Goal: Information Seeking & Learning: Learn about a topic

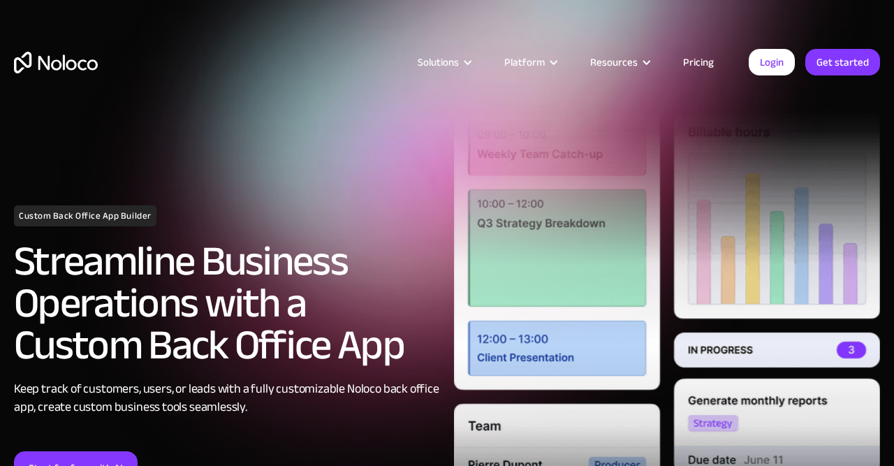
click at [696, 64] on link "Pricing" at bounding box center [699, 62] width 66 height 18
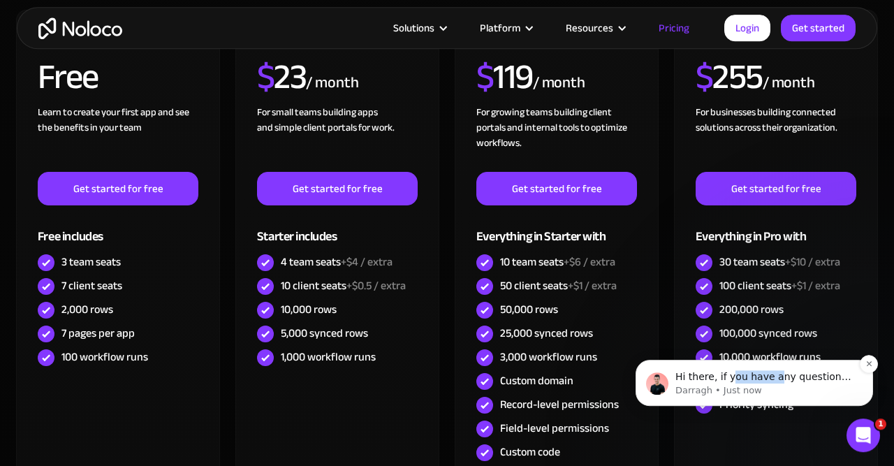
drag, startPoint x: 731, startPoint y: 383, endPoint x: 774, endPoint y: 382, distance: 42.6
click at [774, 382] on p "Hi there, if you have any questions about our pricing, just let us know! Darragh" at bounding box center [765, 377] width 180 height 14
click at [781, 383] on div "Unlimited user roles" at bounding box center [766, 380] width 95 height 15
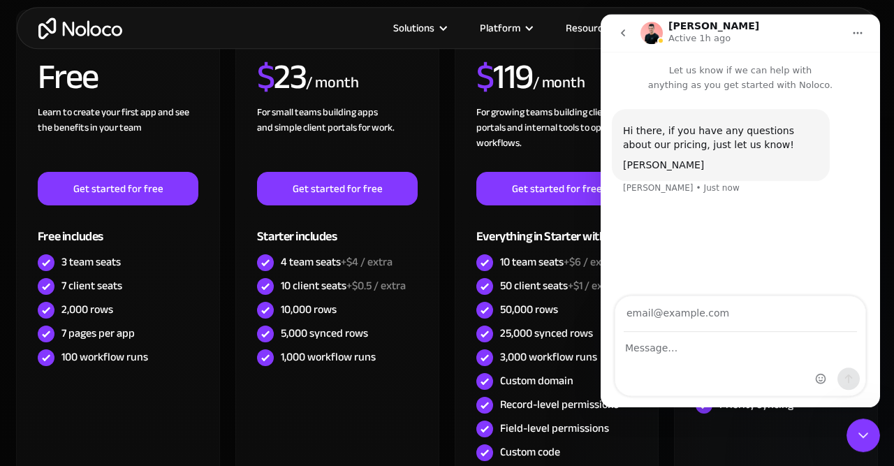
click at [617, 35] on button "go back" at bounding box center [623, 33] width 27 height 27
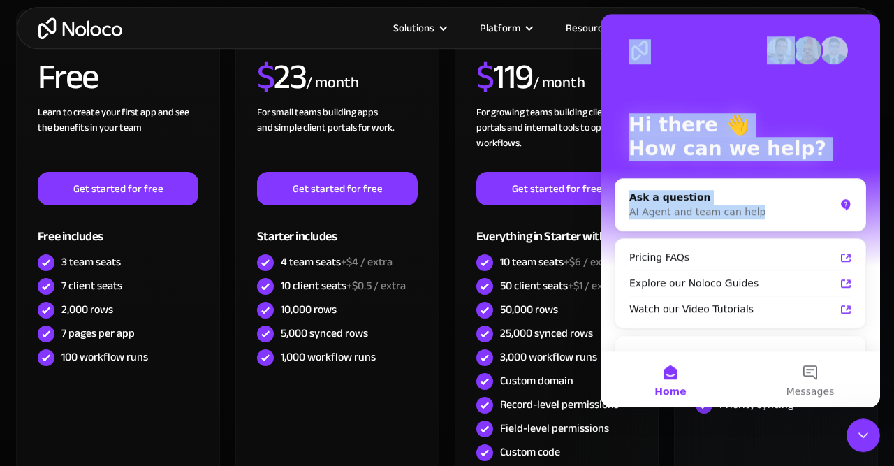
drag, startPoint x: 606, startPoint y: 20, endPoint x: 893, endPoint y: 264, distance: 377.1
click at [880, 264] on div "Hi there 👋 How can we help? Ask a question AI Agent and team can help Pricing F…" at bounding box center [740, 182] width 279 height 337
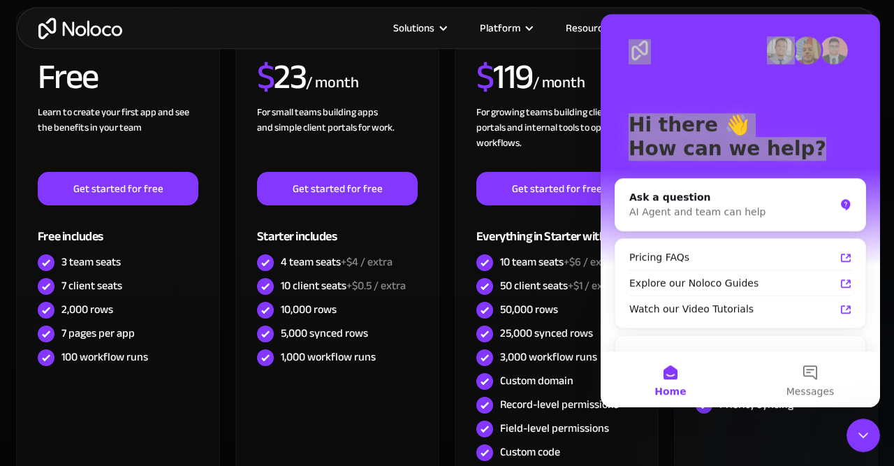
click at [863, 434] on icon "Close Intercom Messenger" at bounding box center [863, 435] width 17 height 17
click at [863, 434] on icon "Open Intercom Messenger" at bounding box center [863, 435] width 23 height 23
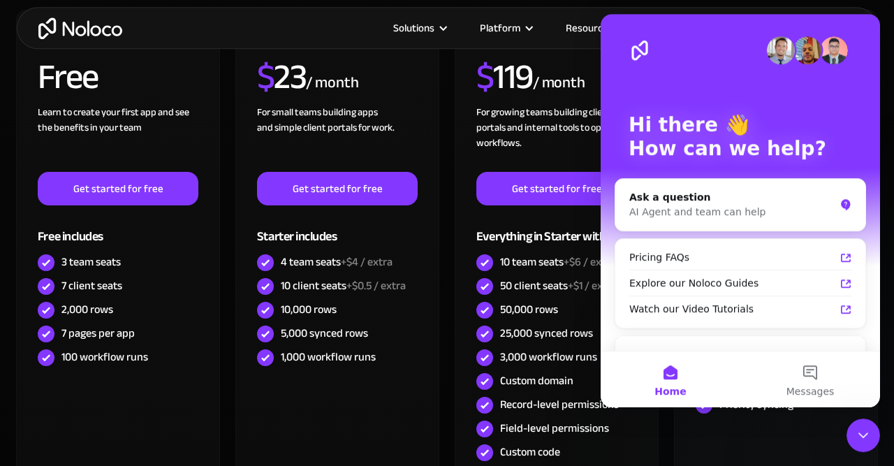
click at [863, 434] on icon "Close Intercom Messenger" at bounding box center [863, 435] width 17 height 17
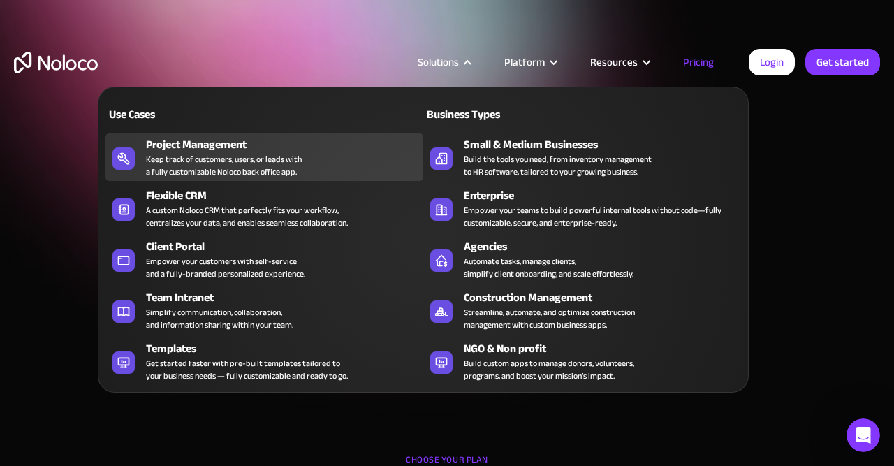
click at [248, 175] on div "Keep track of customers, users, or leads with a fully customizable Noloco back …" at bounding box center [224, 165] width 156 height 25
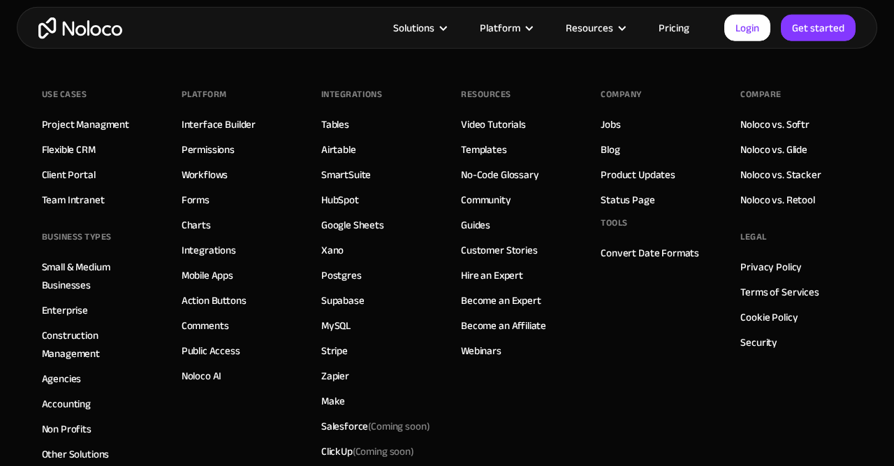
scroll to position [6432, 0]
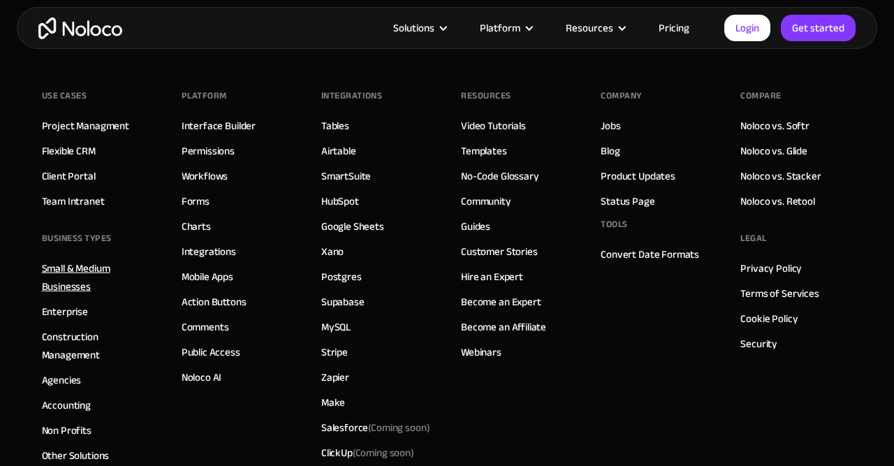
click at [82, 277] on link "Small & Medium Businesses" at bounding box center [98, 277] width 112 height 36
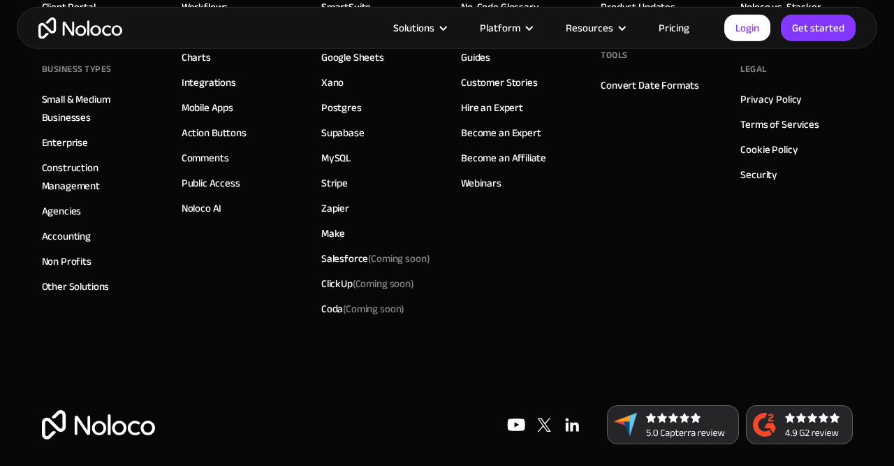
scroll to position [7009, 0]
click at [329, 73] on link "Xano" at bounding box center [332, 82] width 22 height 18
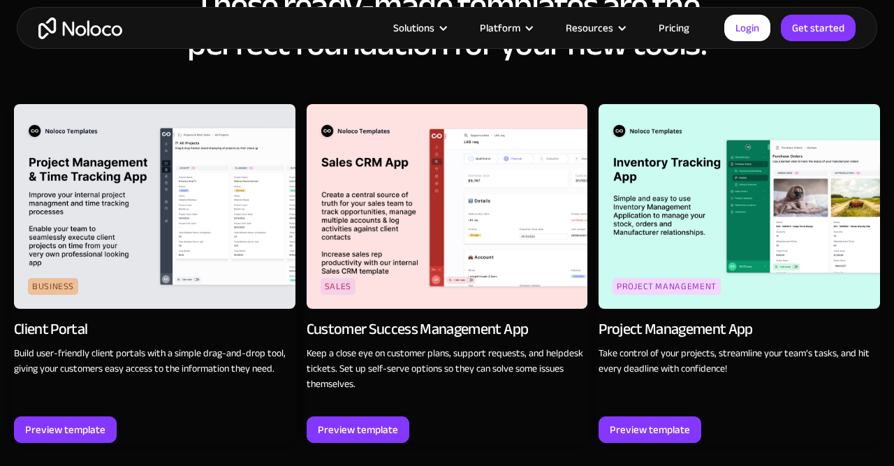
scroll to position [1710, 0]
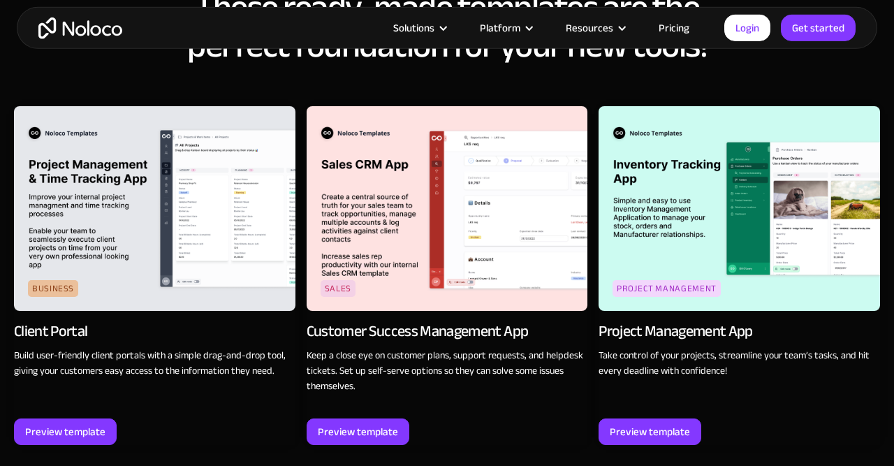
click at [473, 249] on img at bounding box center [447, 208] width 281 height 205
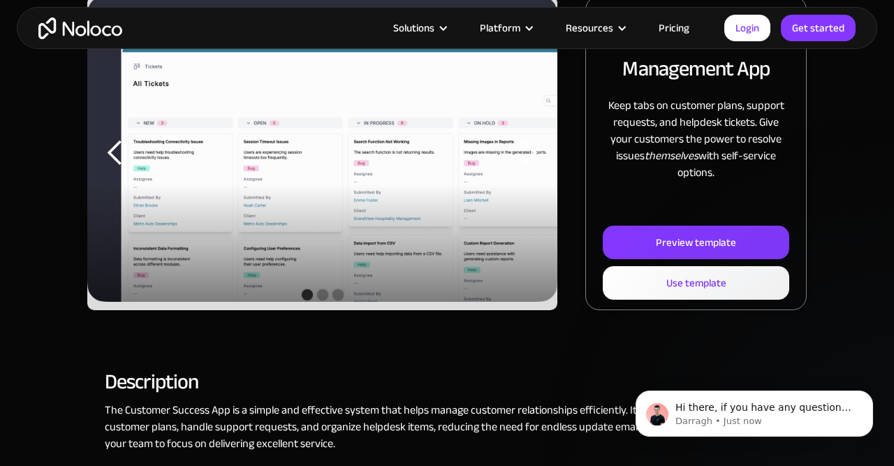
scroll to position [253, 0]
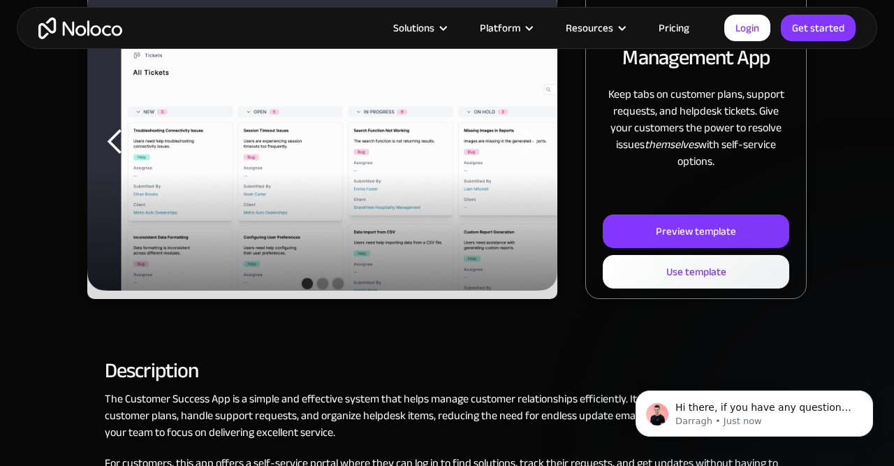
click at [117, 136] on div "previous slide" at bounding box center [115, 142] width 28 height 28
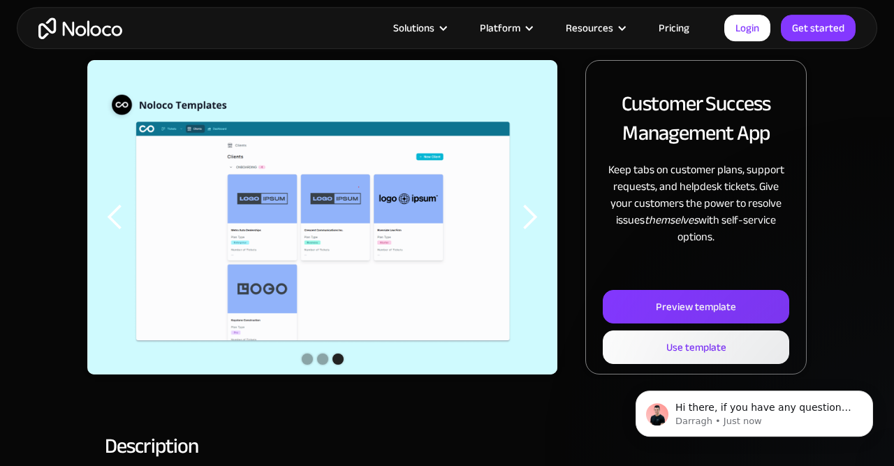
scroll to position [176, 0]
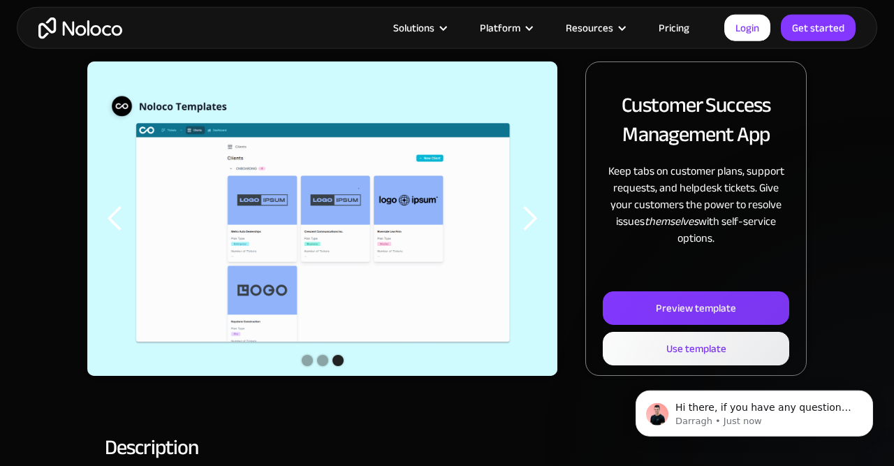
click at [113, 217] on div "previous slide" at bounding box center [115, 219] width 28 height 28
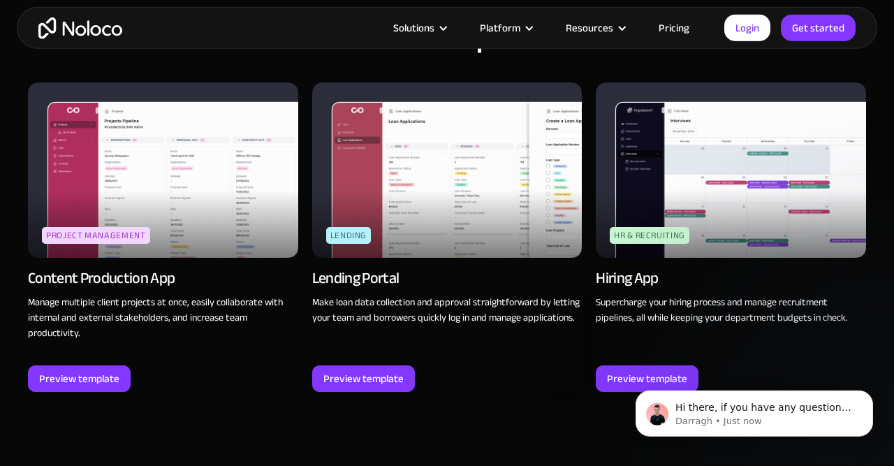
scroll to position [1315, 0]
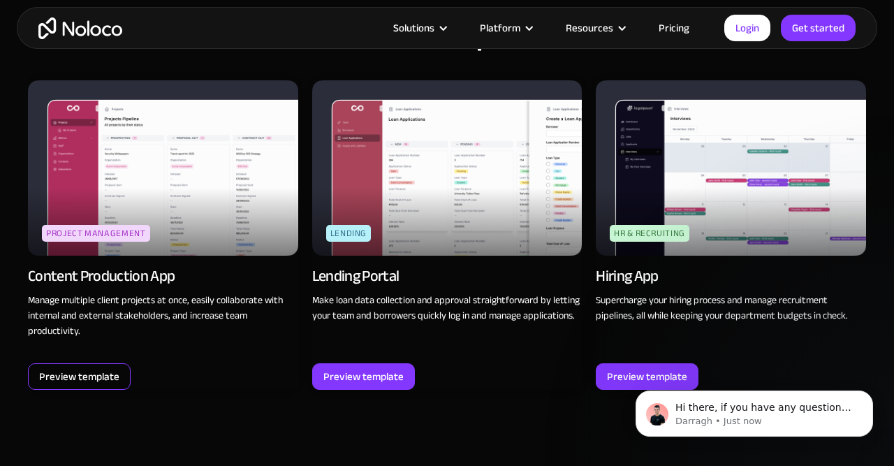
click at [104, 377] on div "Preview template" at bounding box center [79, 376] width 80 height 18
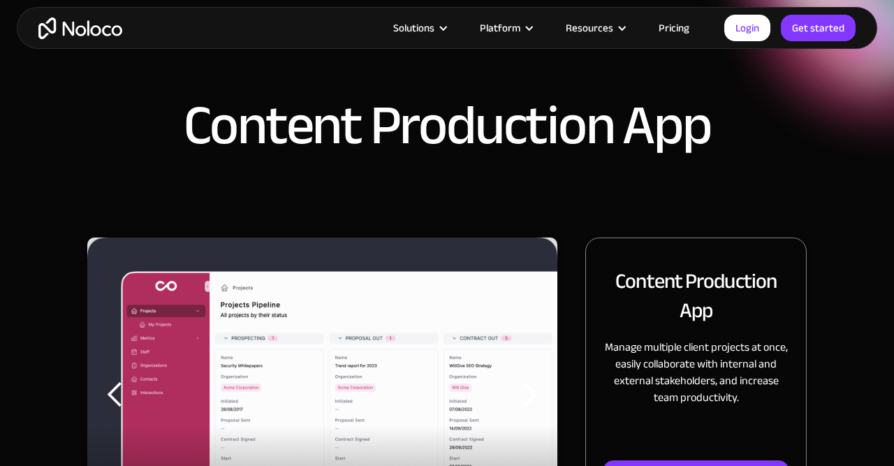
scroll to position [207, 0]
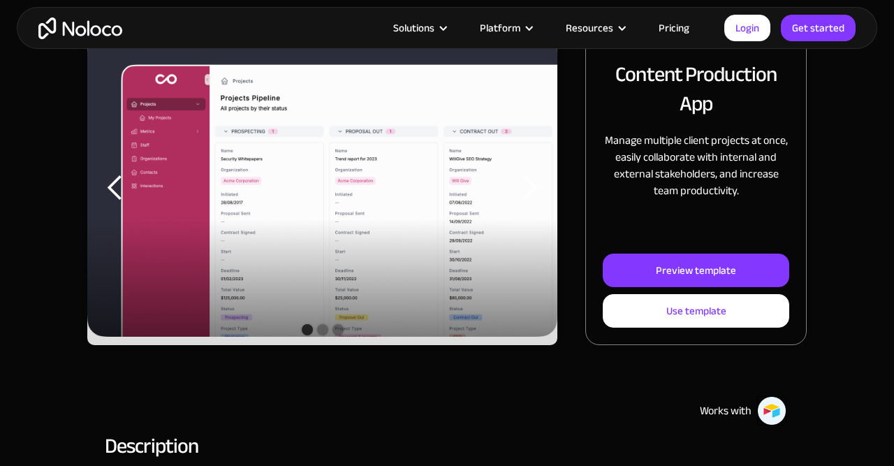
click at [114, 166] on div "previous slide" at bounding box center [115, 188] width 56 height 314
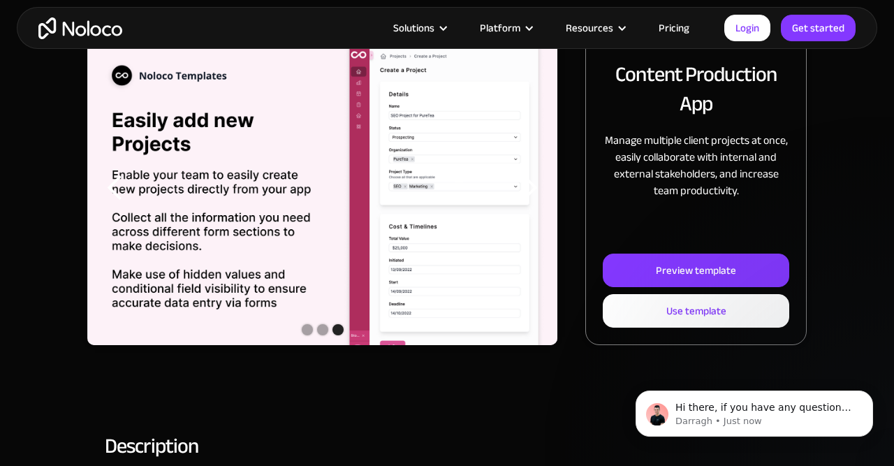
scroll to position [0, 0]
click at [114, 166] on div "previous slide" at bounding box center [115, 188] width 56 height 314
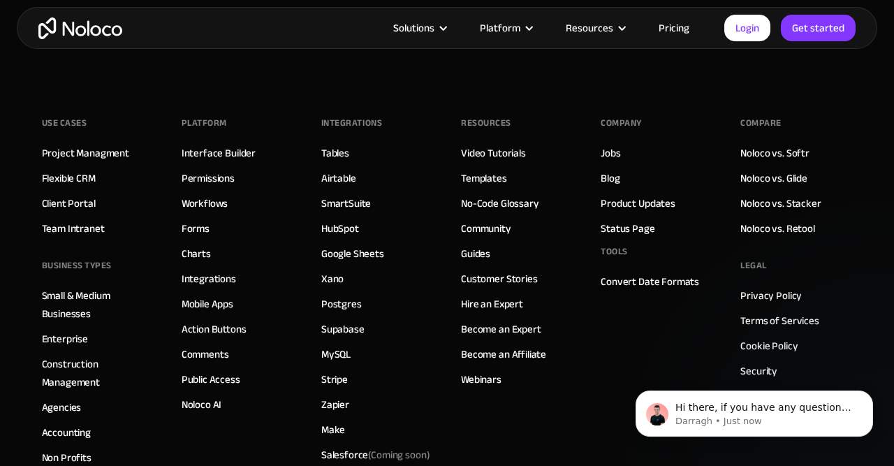
scroll to position [2463, 0]
click at [211, 311] on link "Mobile Apps" at bounding box center [208, 303] width 52 height 18
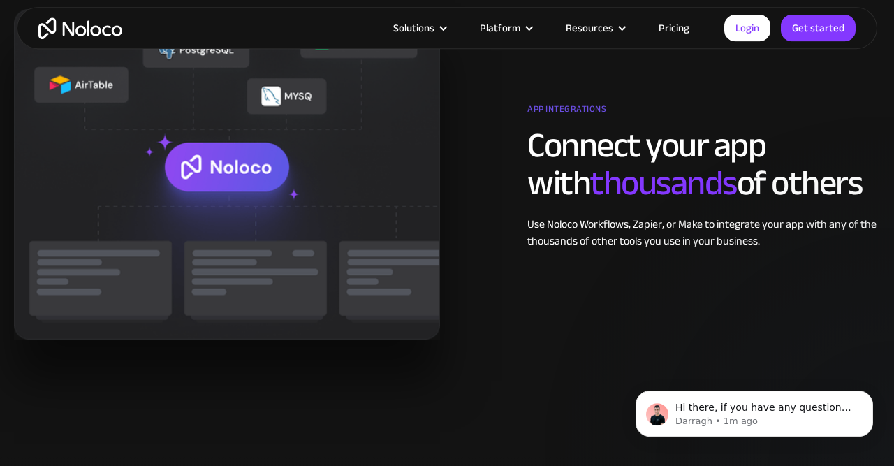
scroll to position [2286, 0]
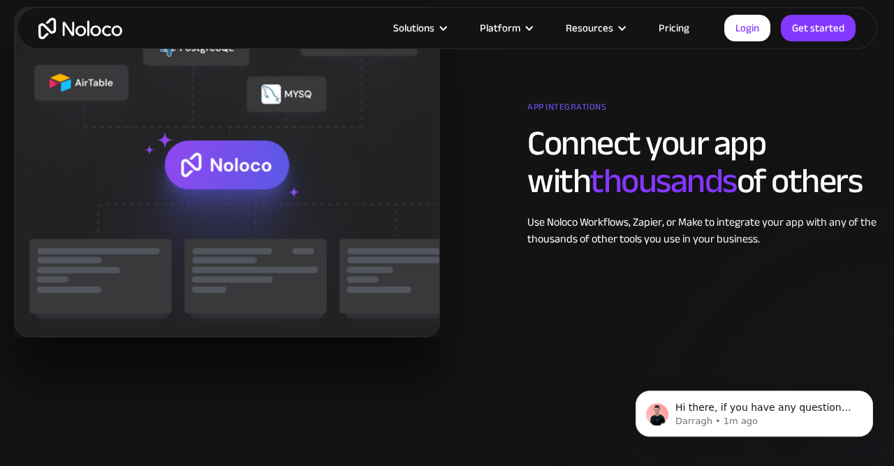
click at [336, 330] on img at bounding box center [227, 172] width 426 height 330
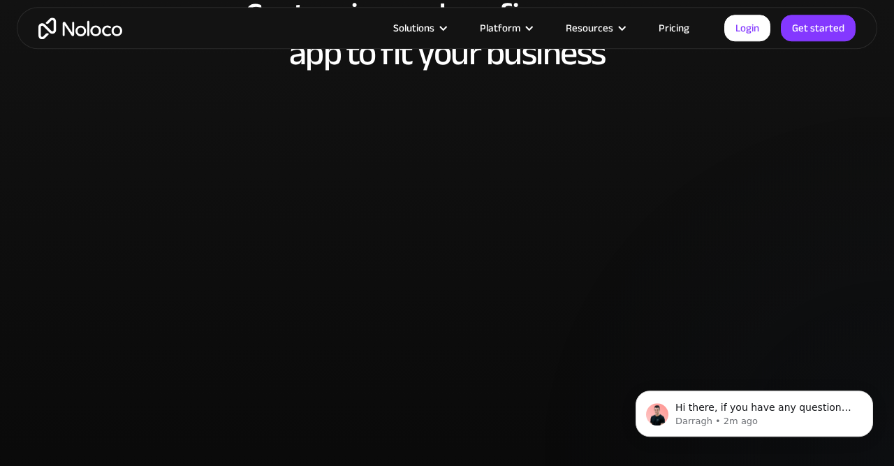
scroll to position [2788, 0]
